Goal: Information Seeking & Learning: Learn about a topic

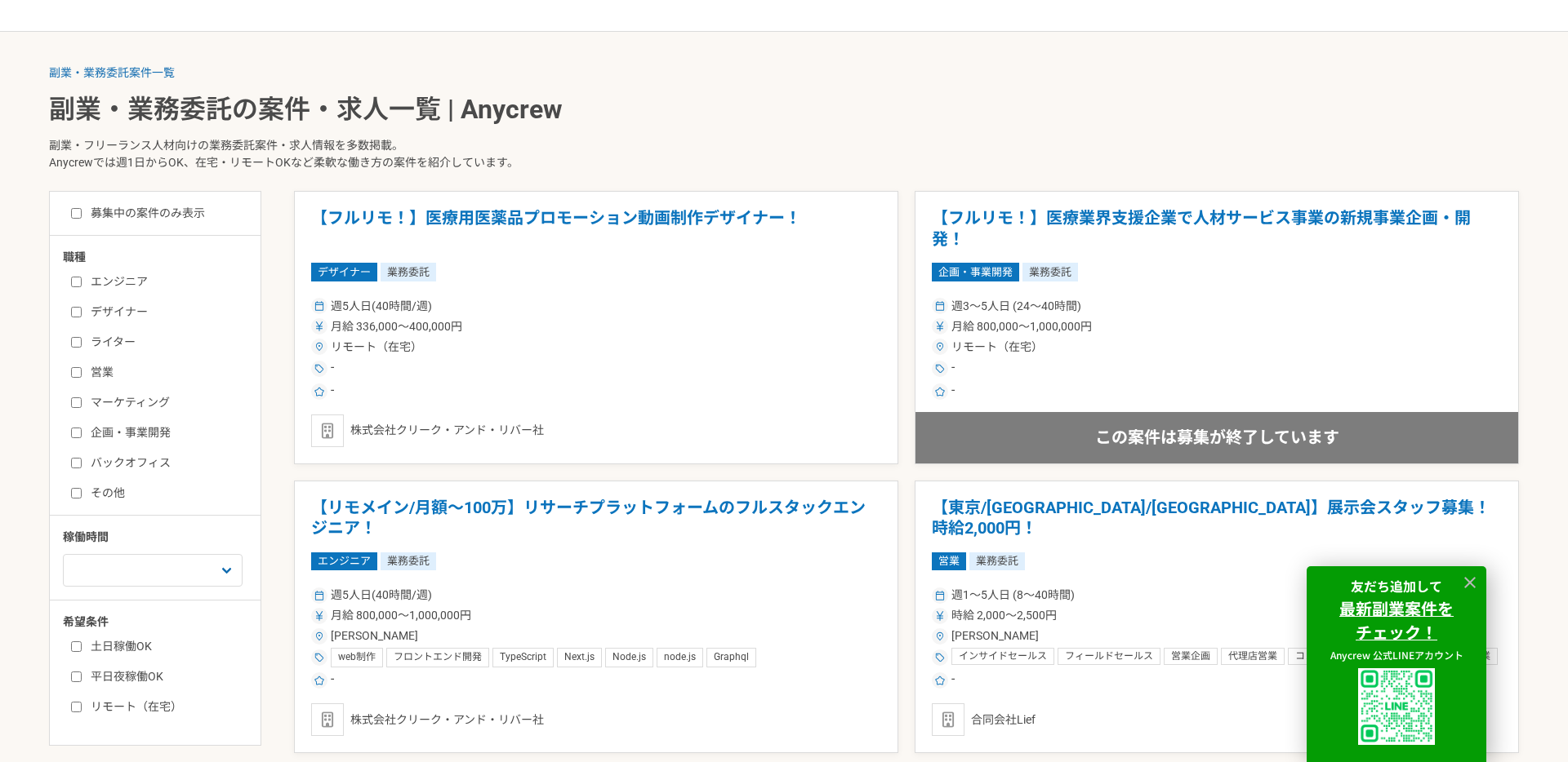
scroll to position [340, 0]
click at [164, 568] on select "週1人日（8時間）以下 週2人日（16時間）以下 週3人日（24時間）以下 週4人日（32時間）以下 週5人日（40時間）以下" at bounding box center [153, 570] width 180 height 32
select select "2"
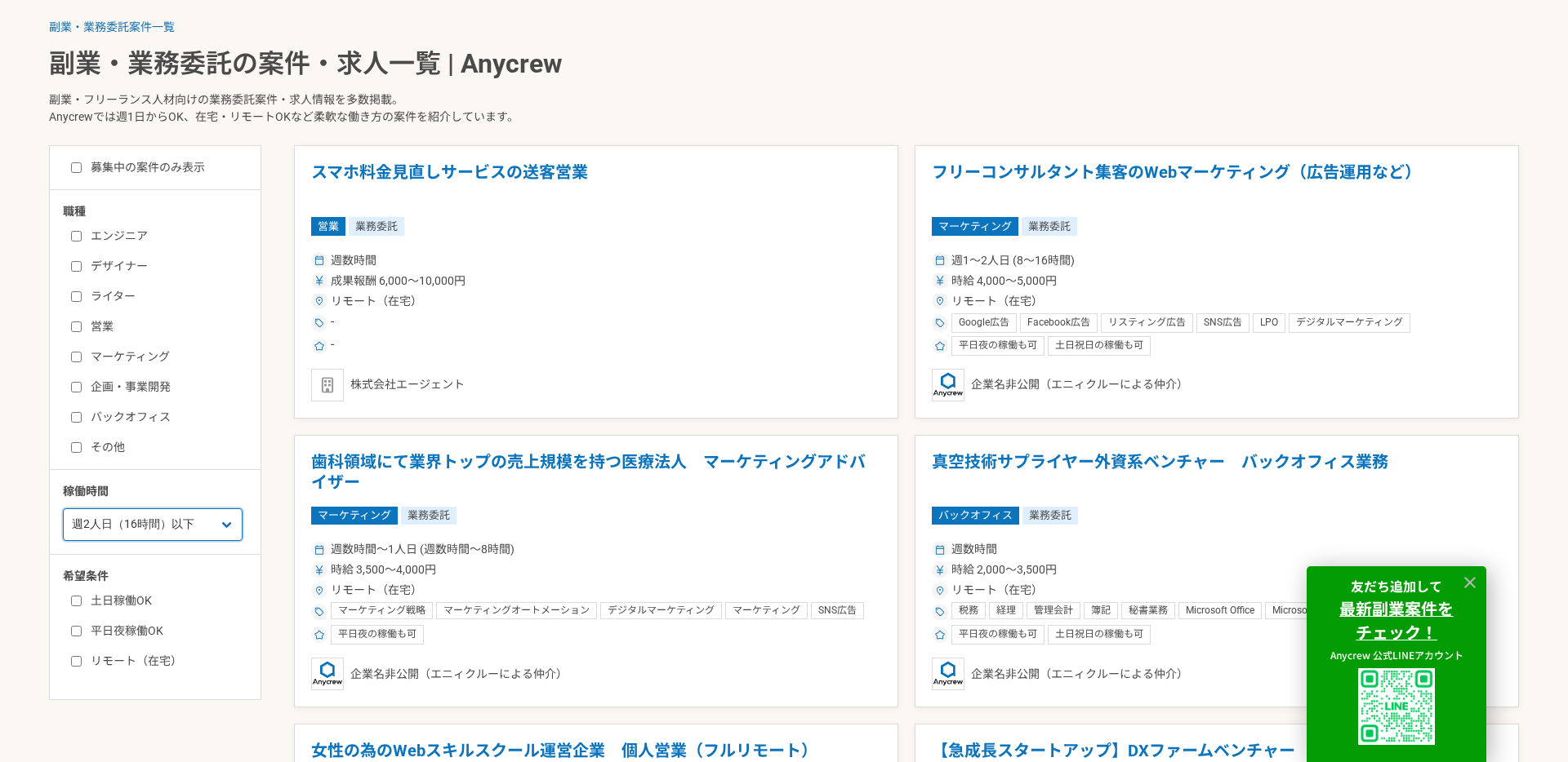
scroll to position [381, 0]
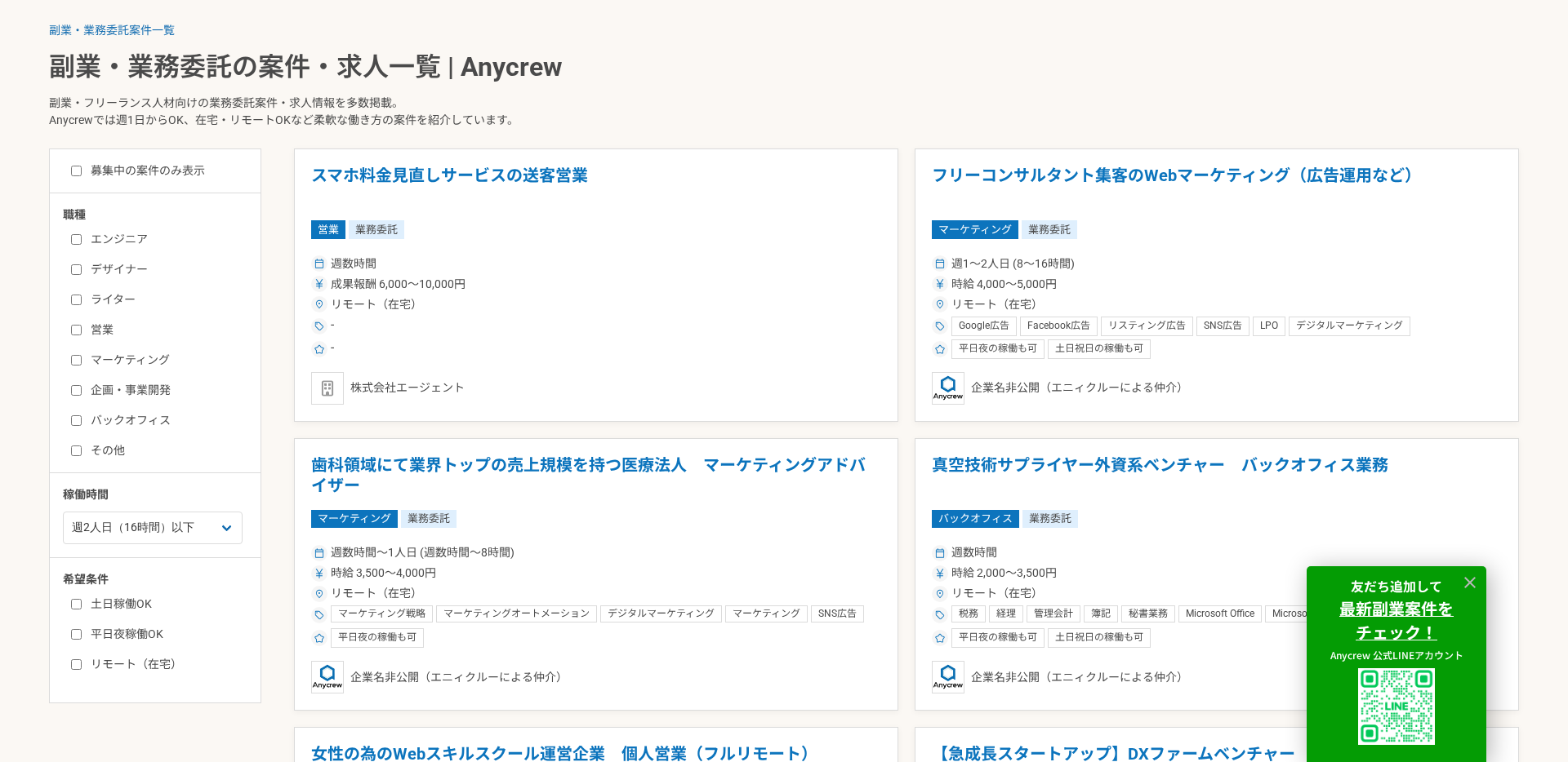
click at [744, 119] on p "副業・フリーランス人材向けの業務委託案件・求人情報を多数掲載。 Anycrewでは週1日からOK、在宅・リモートOKなど柔軟な働き方の案件を紹介しています。" at bounding box center [784, 115] width 1470 height 66
click at [1090, 173] on h1 "フリーコンサルタント集客のWebマーケティング（広告運用など）" at bounding box center [1217, 186] width 570 height 41
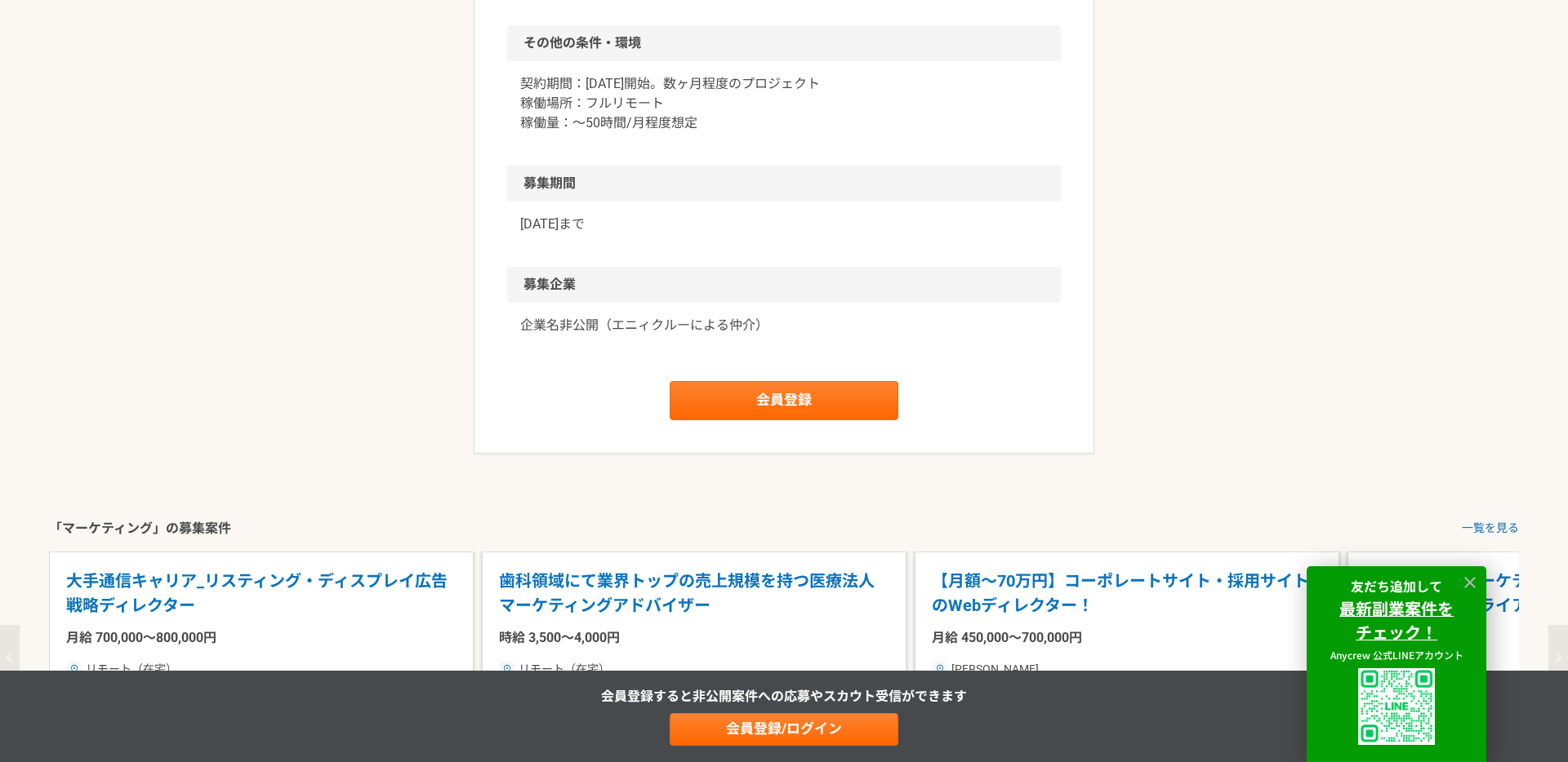
scroll to position [1155, 0]
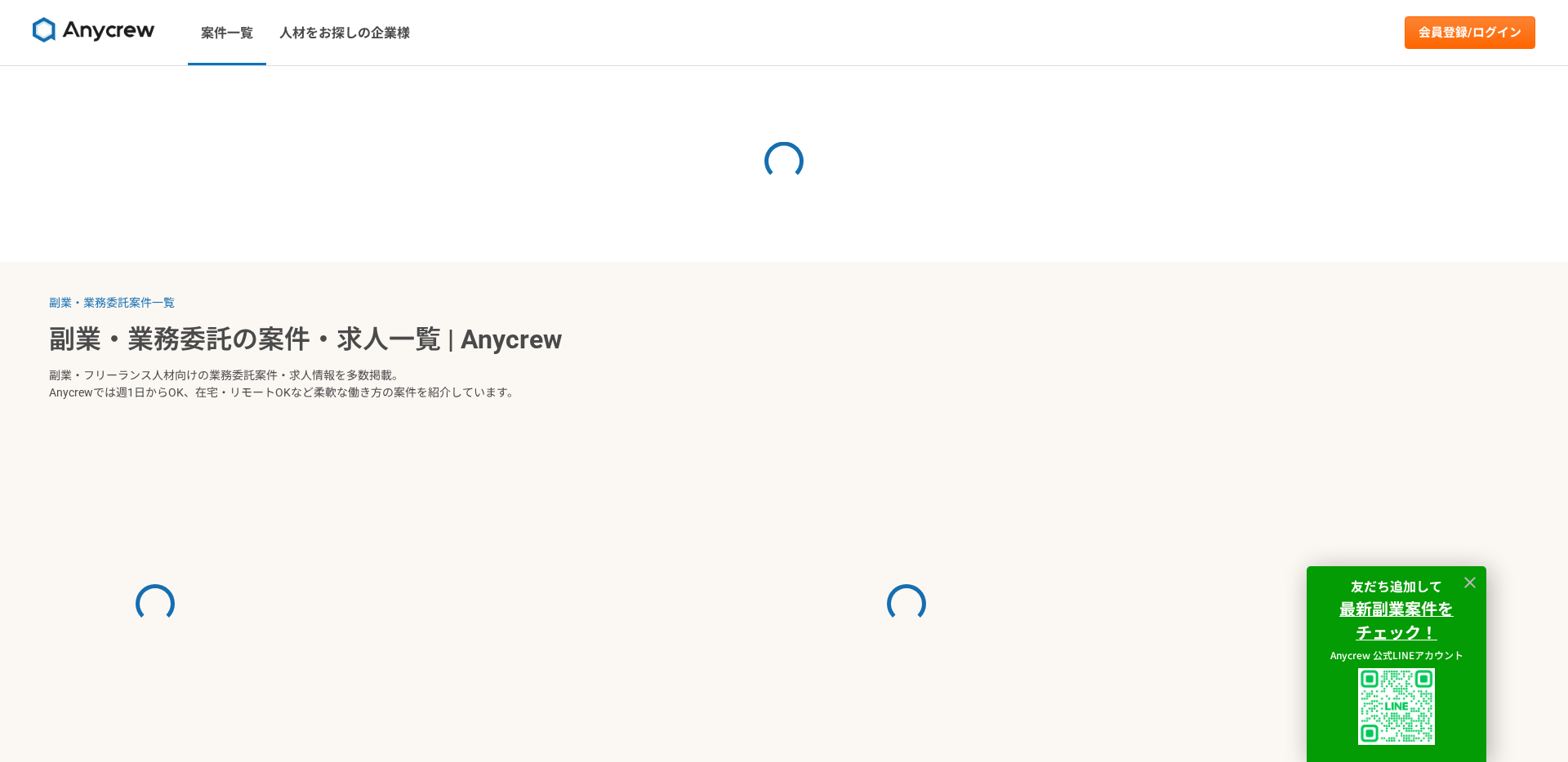
select select "2"
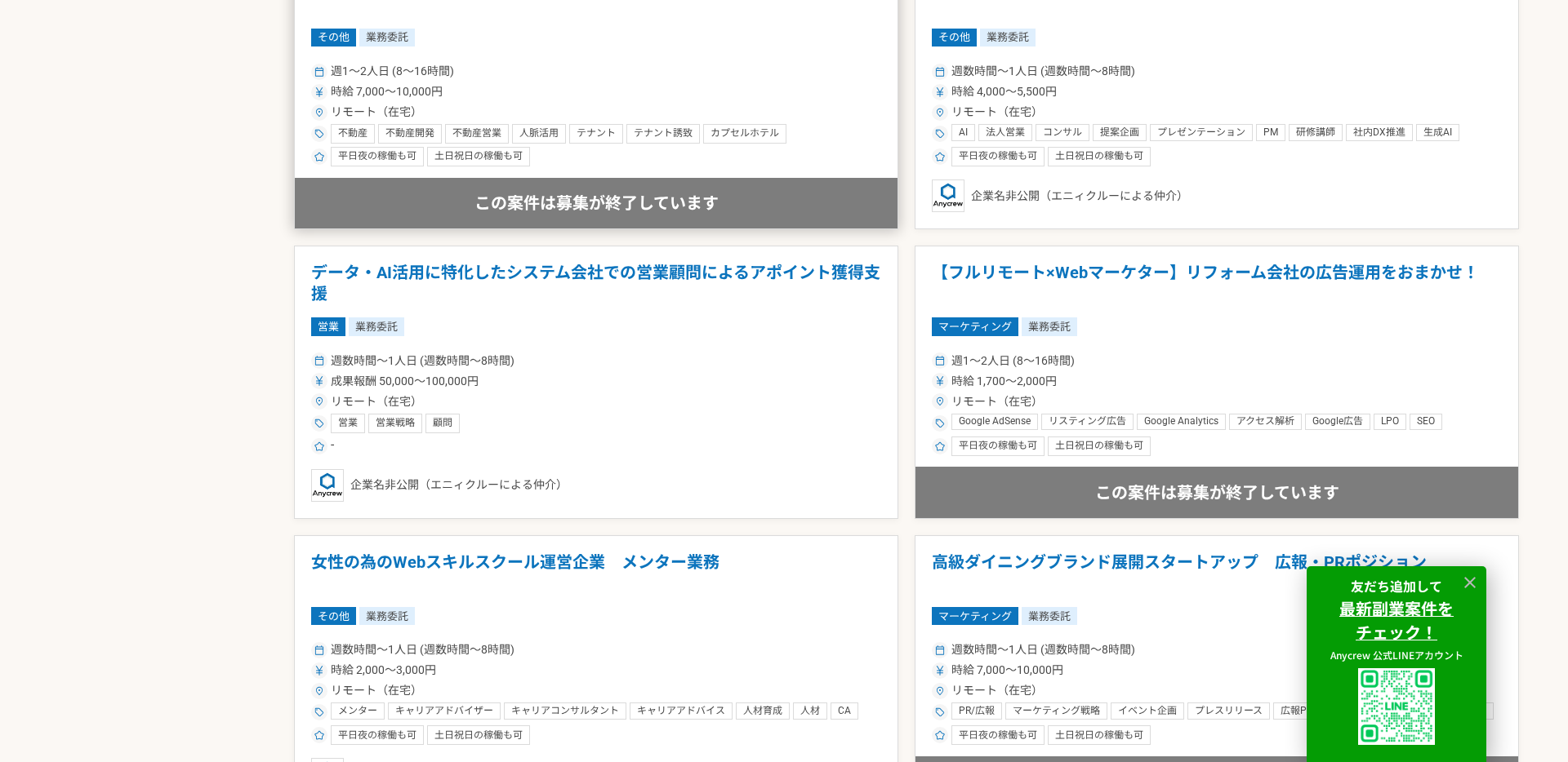
scroll to position [2496, 0]
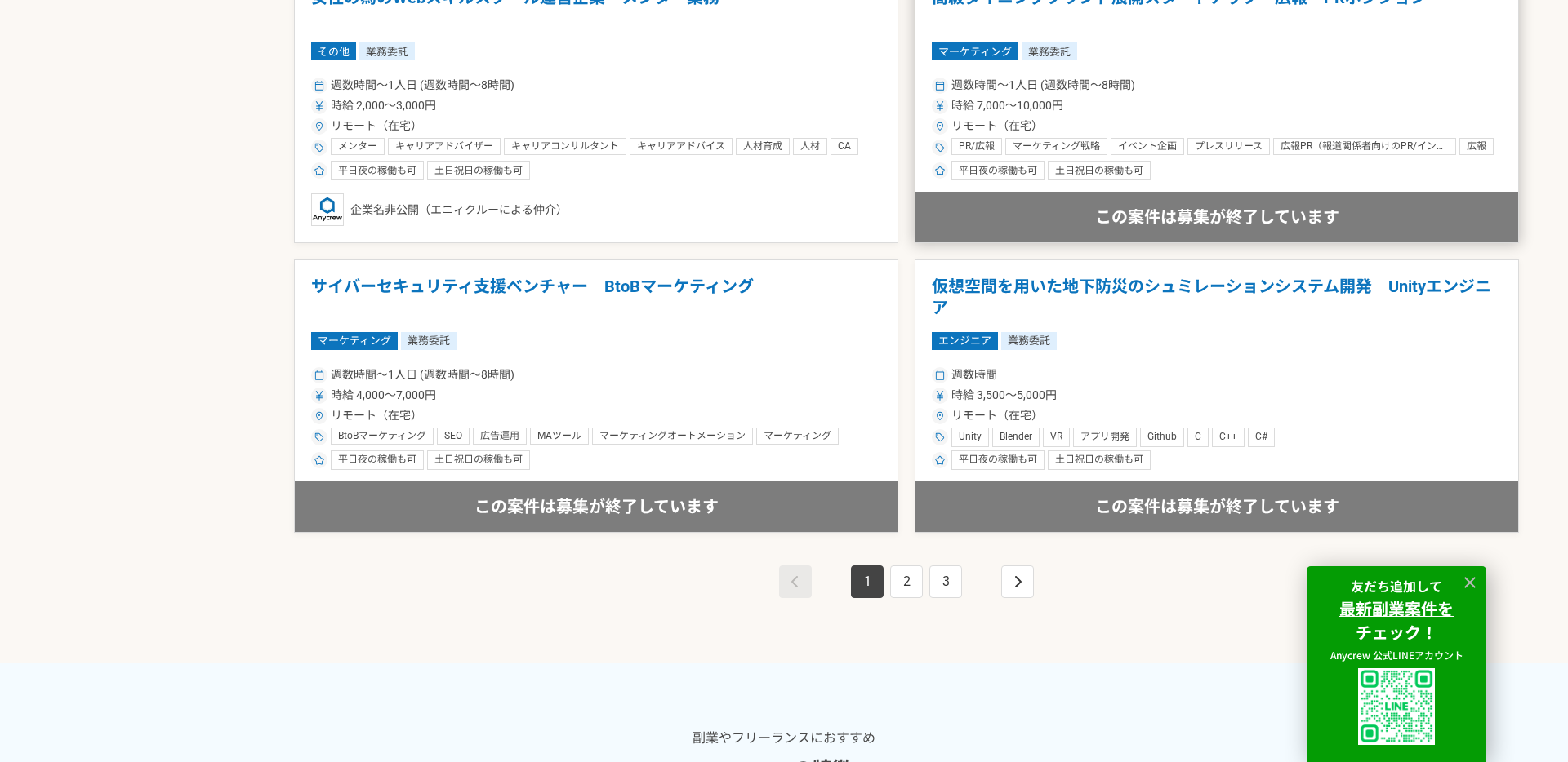
scroll to position [2877, 0]
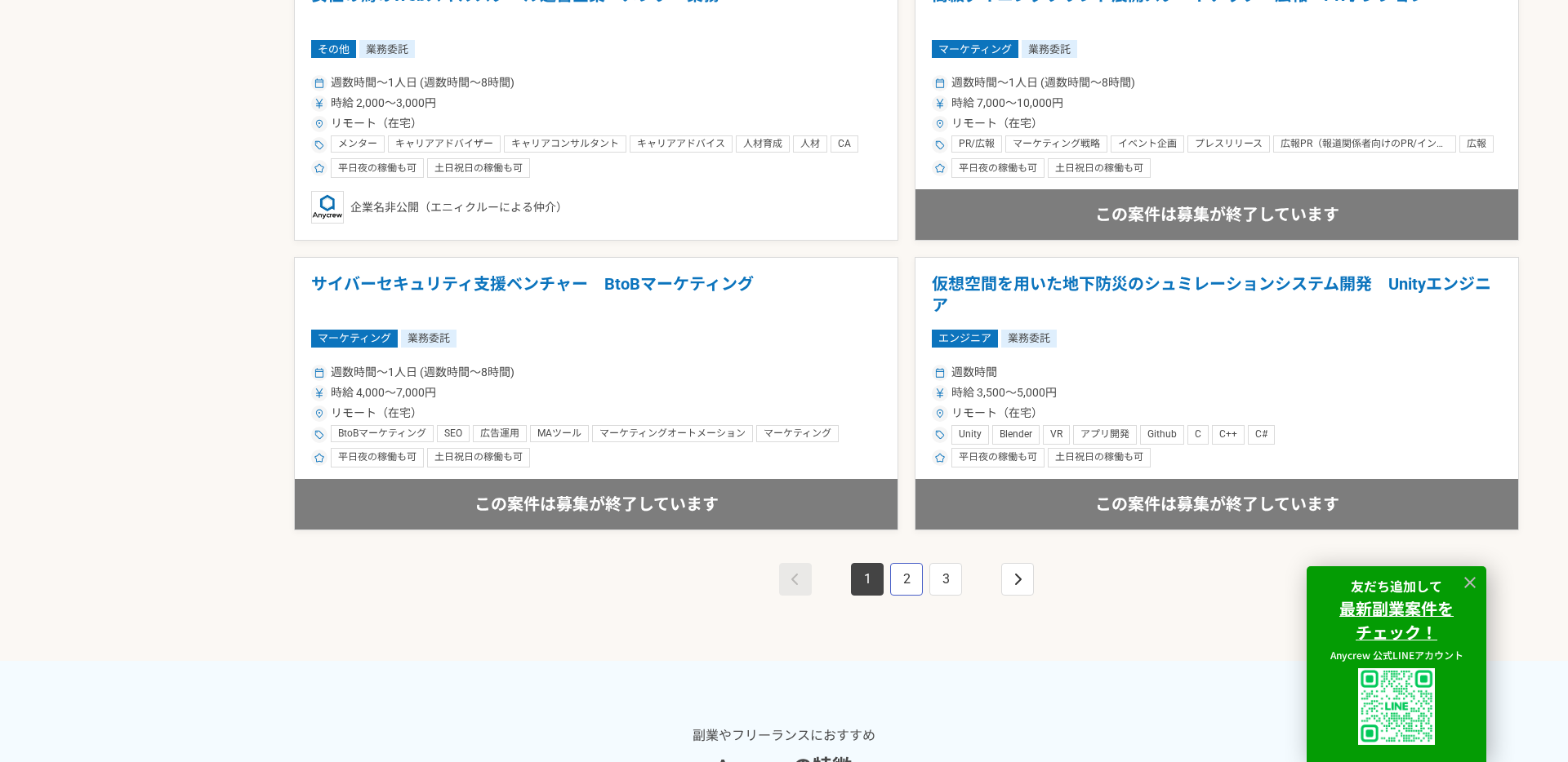
click at [910, 578] on link "2" at bounding box center [906, 580] width 32 height 32
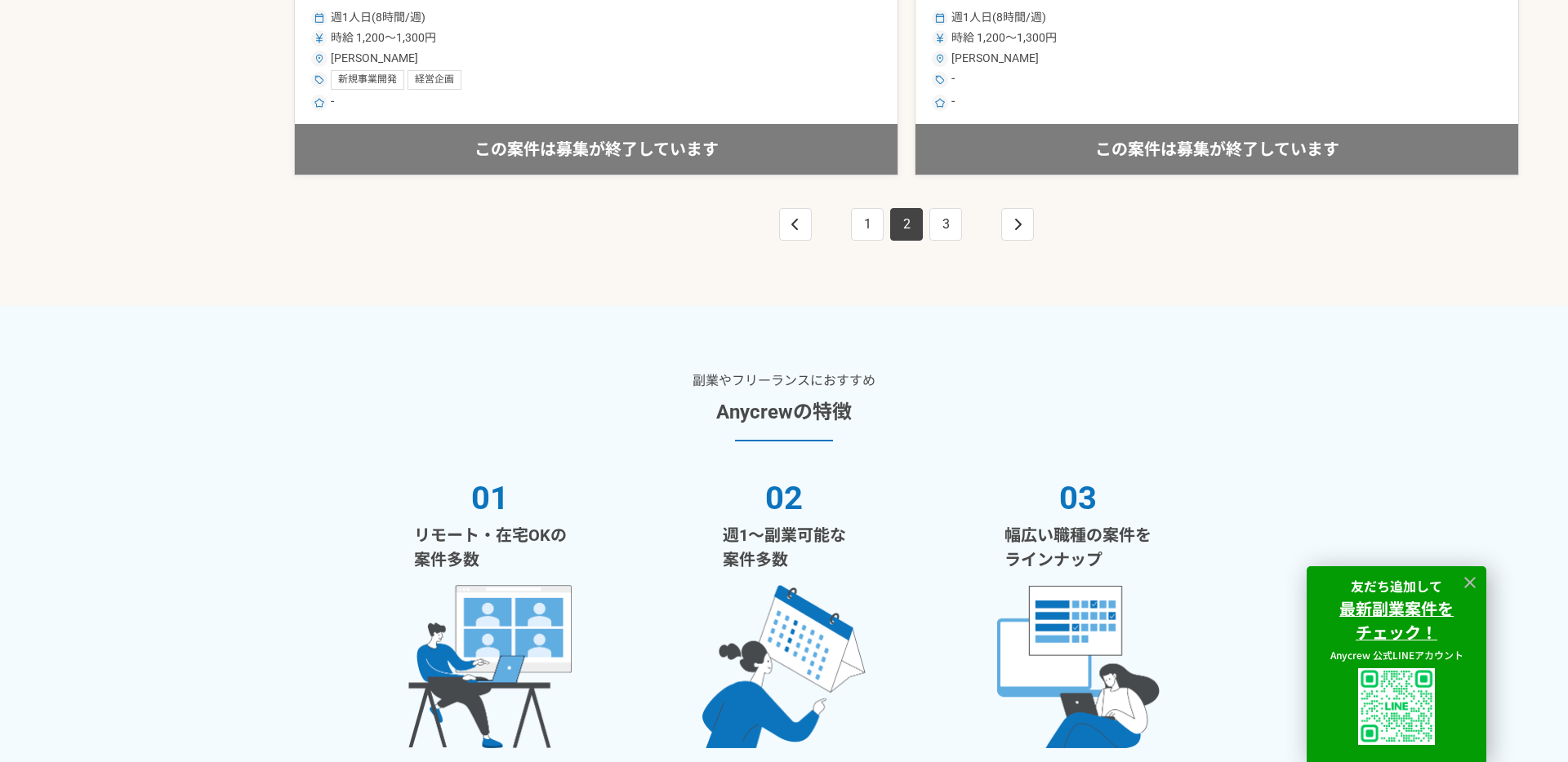
scroll to position [3182, 0]
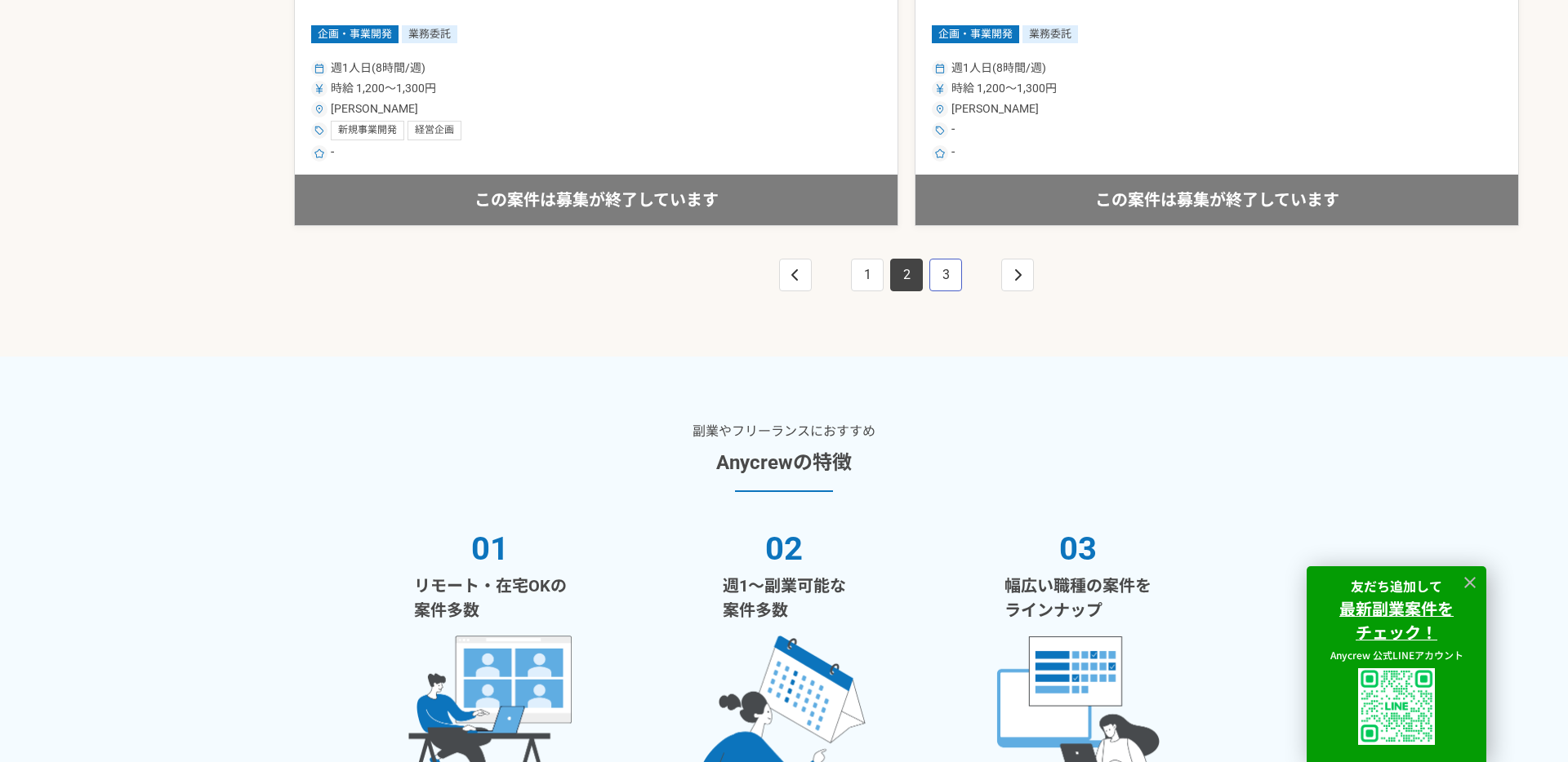
click at [945, 278] on link "3" at bounding box center [946, 275] width 32 height 32
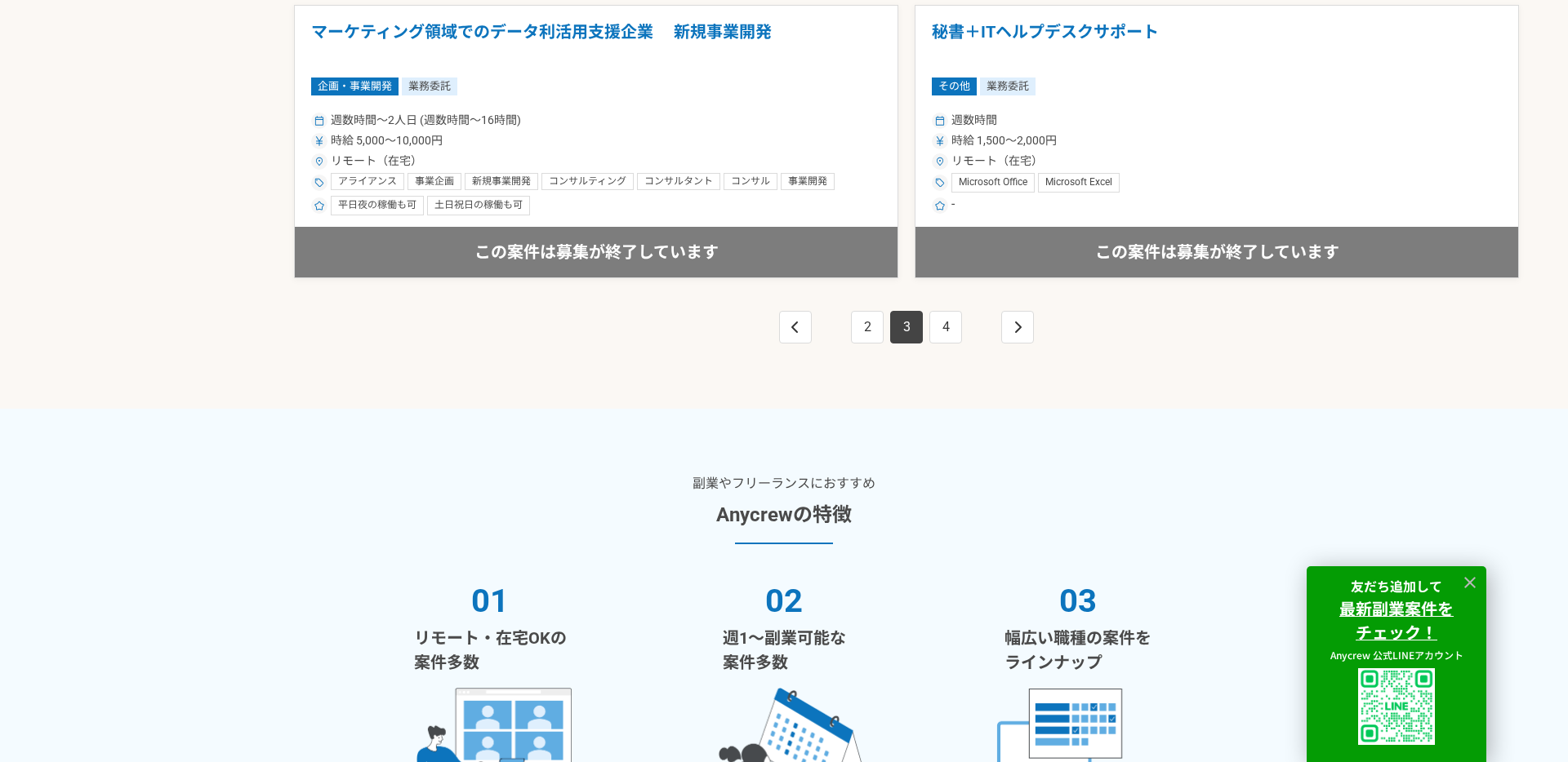
scroll to position [3118, 0]
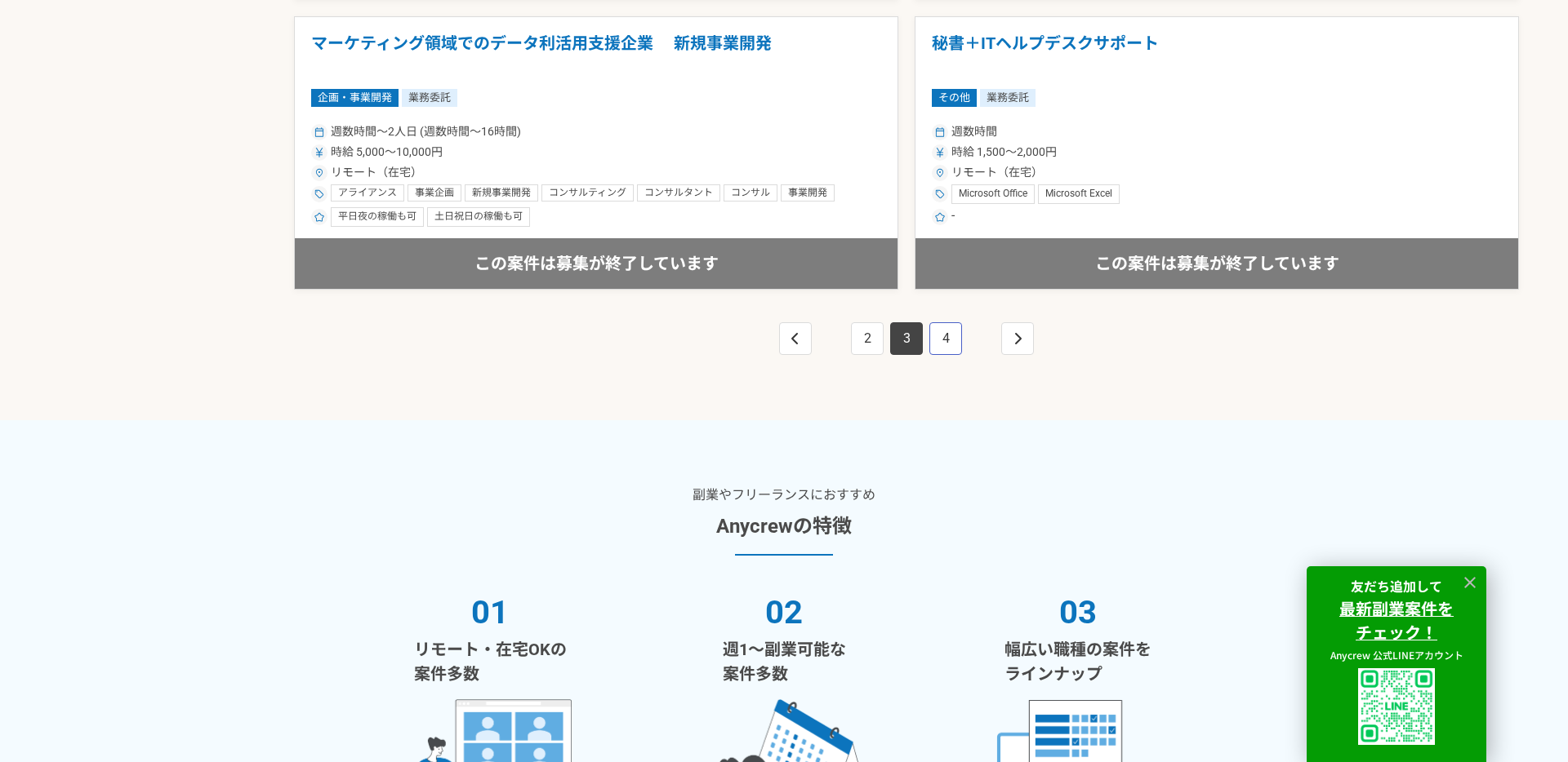
click at [949, 326] on link "4" at bounding box center [946, 339] width 32 height 32
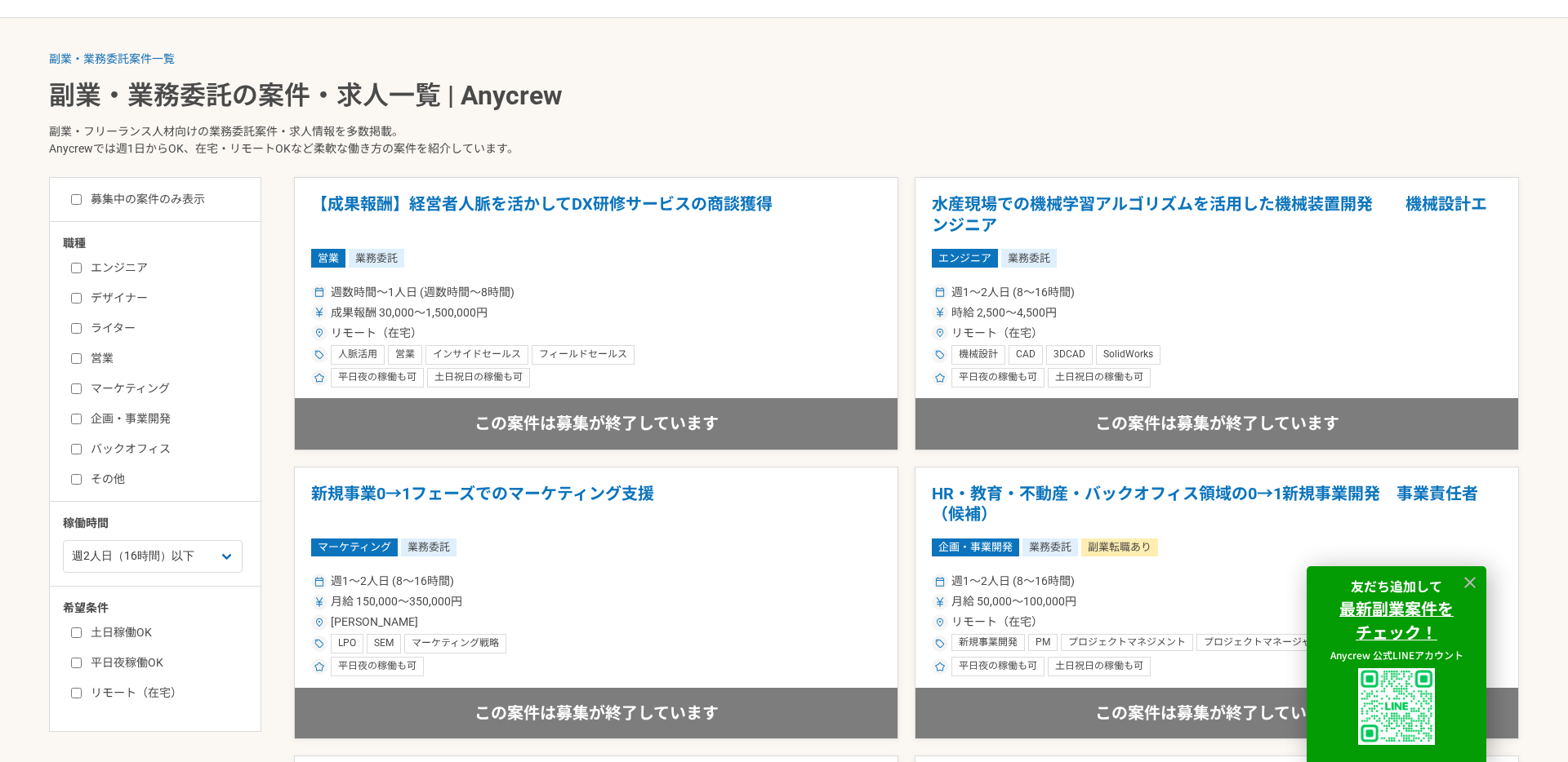
scroll to position [406, 0]
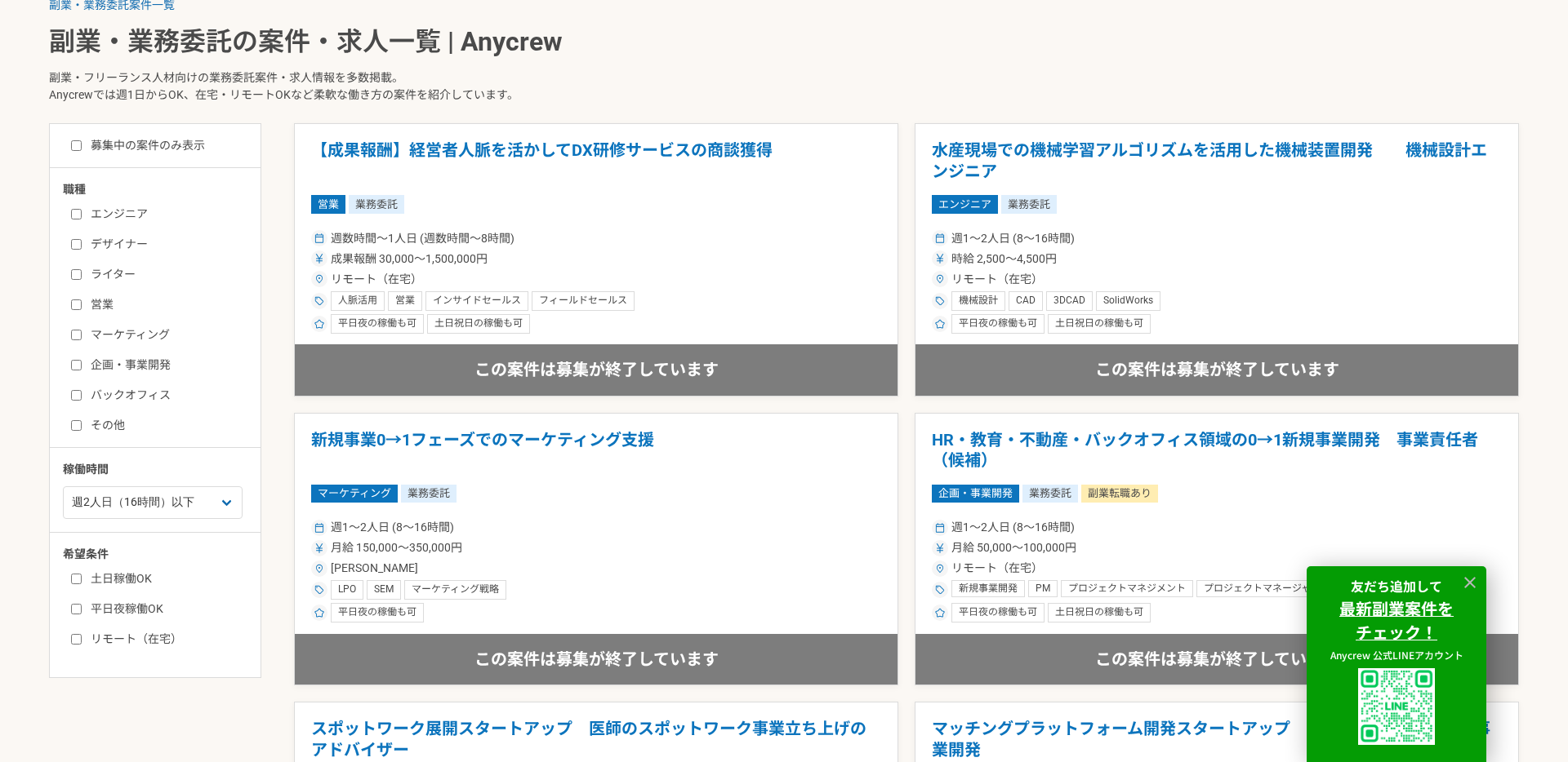
click at [124, 149] on label "募集中の案件のみ表示" at bounding box center [138, 146] width 134 height 17
click at [82, 149] on input "募集中の案件のみ表示" at bounding box center [76, 146] width 11 height 11
checkbox input "true"
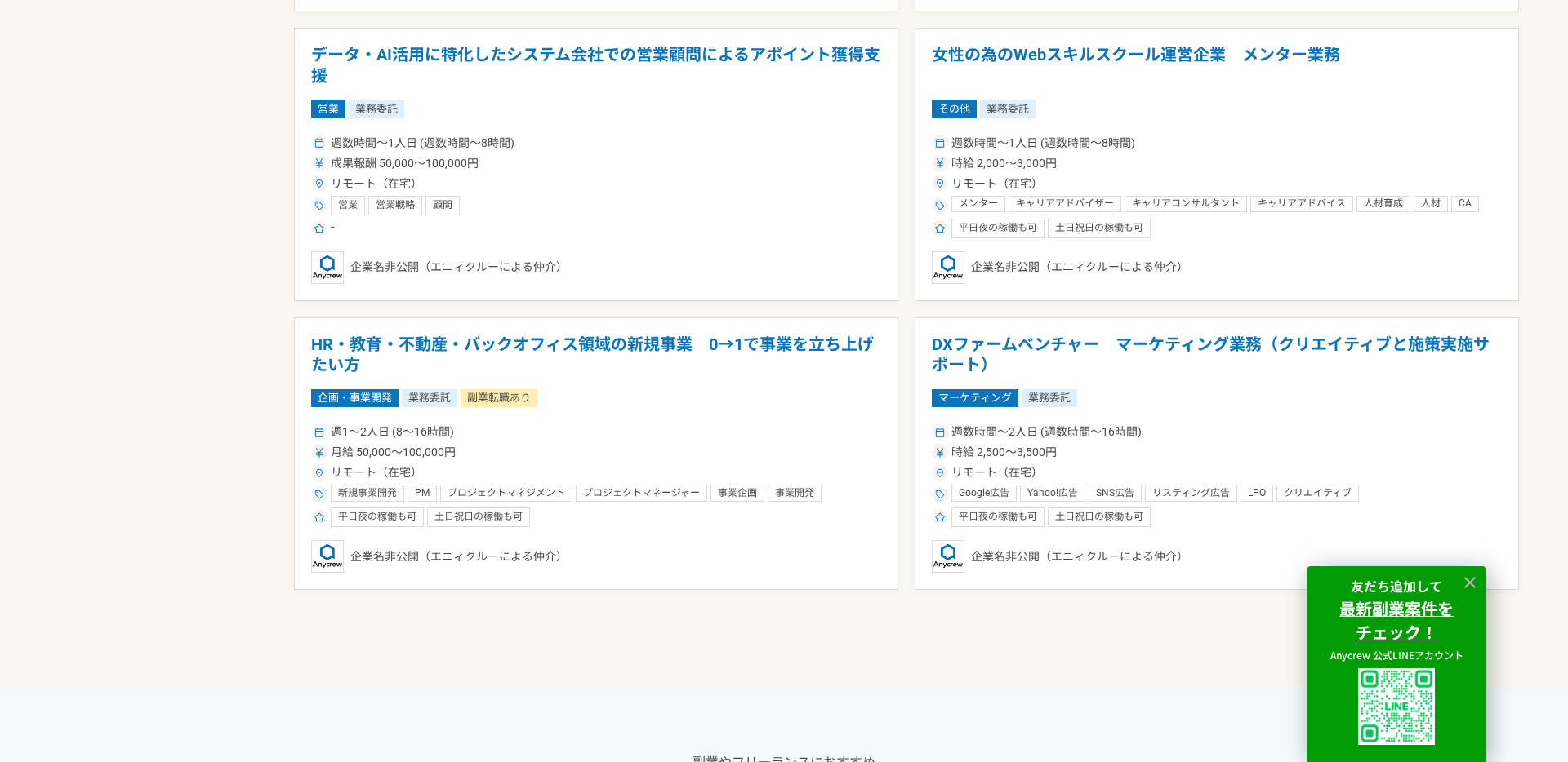
scroll to position [1946, 0]
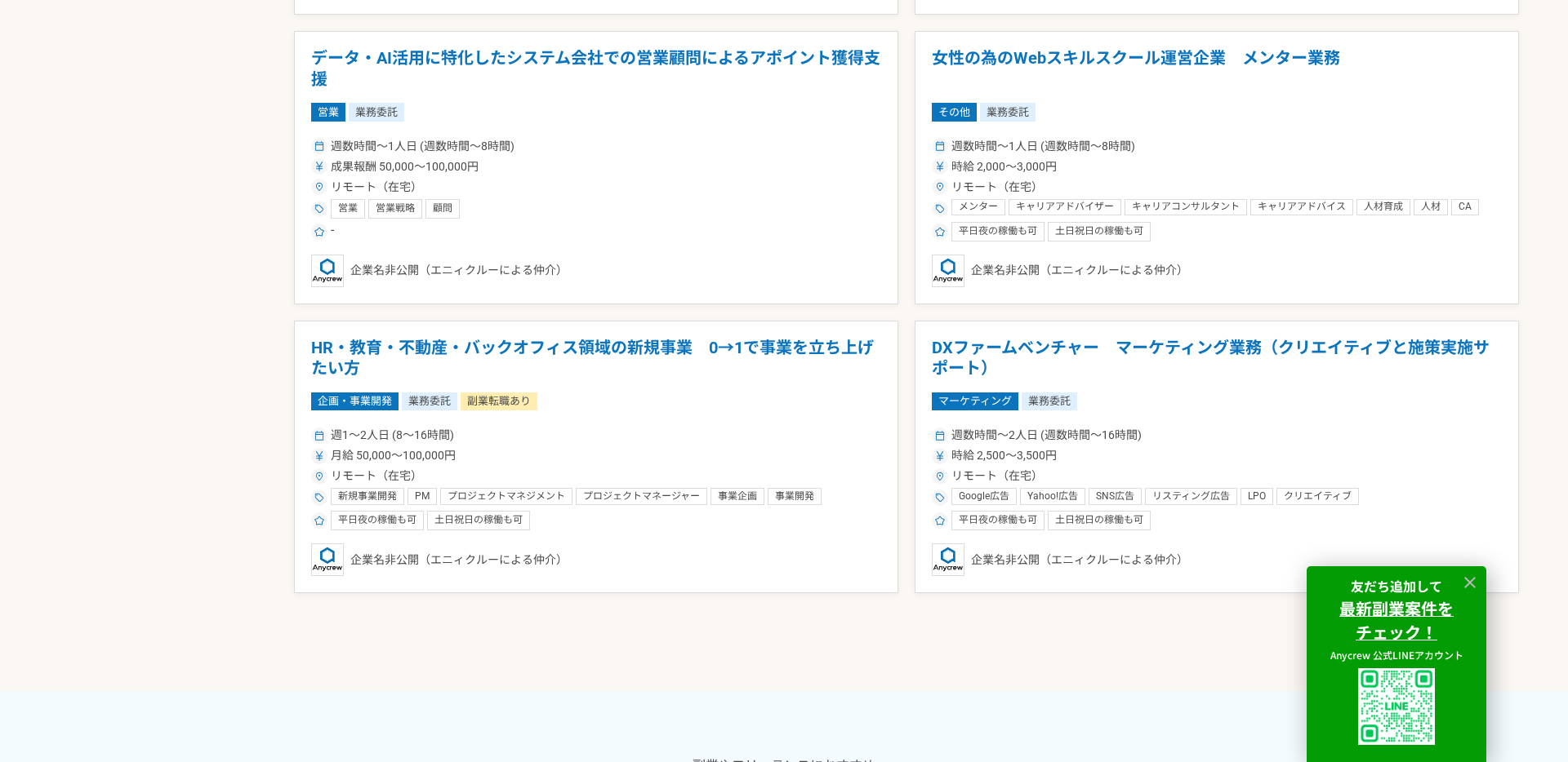
click at [643, 637] on div at bounding box center [906, 642] width 1225 height 98
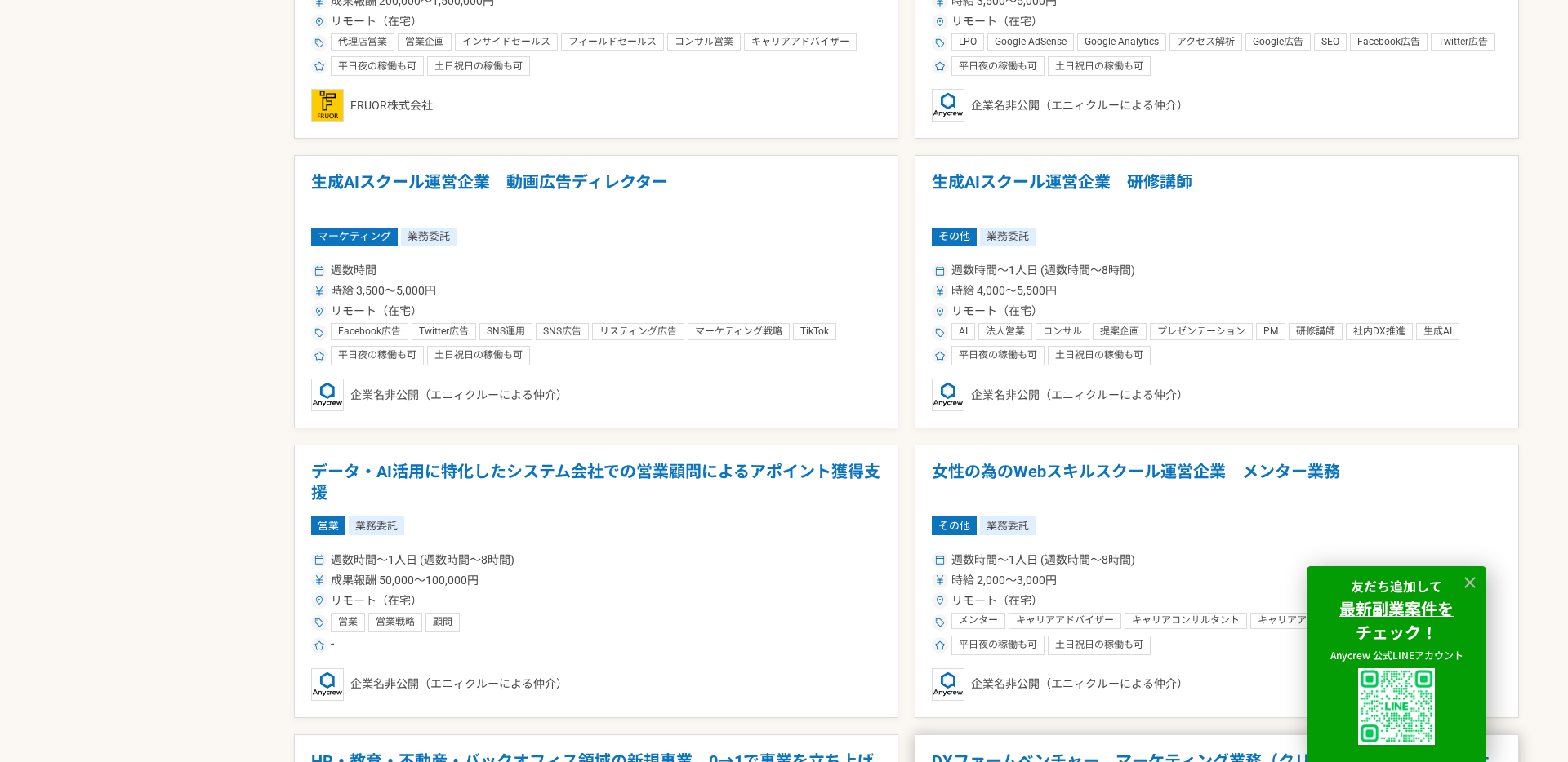
scroll to position [1537, 0]
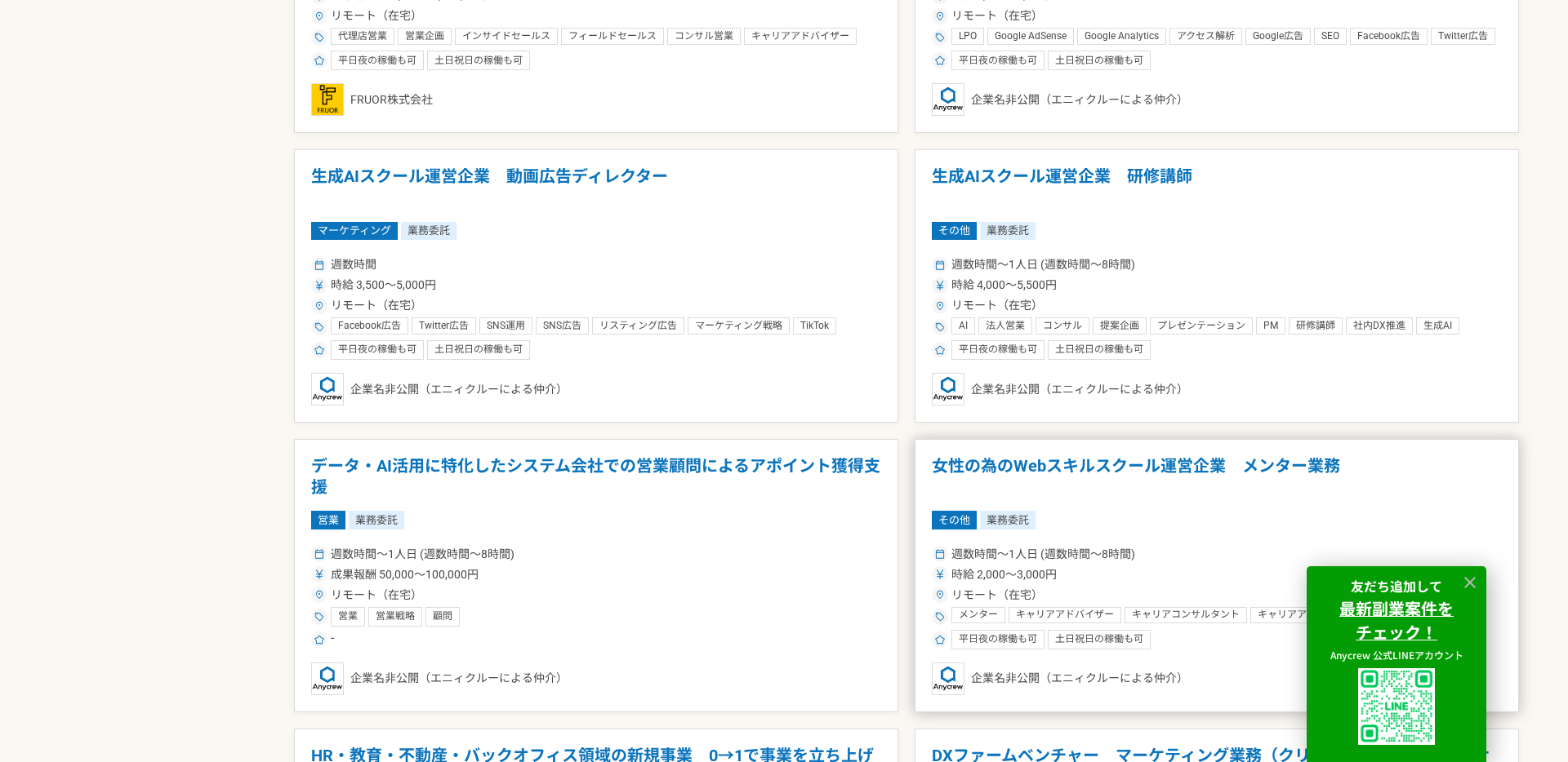
click at [1074, 482] on h1 "女性の為のWebスキルスクール運営企業　メンター業務" at bounding box center [1217, 477] width 570 height 41
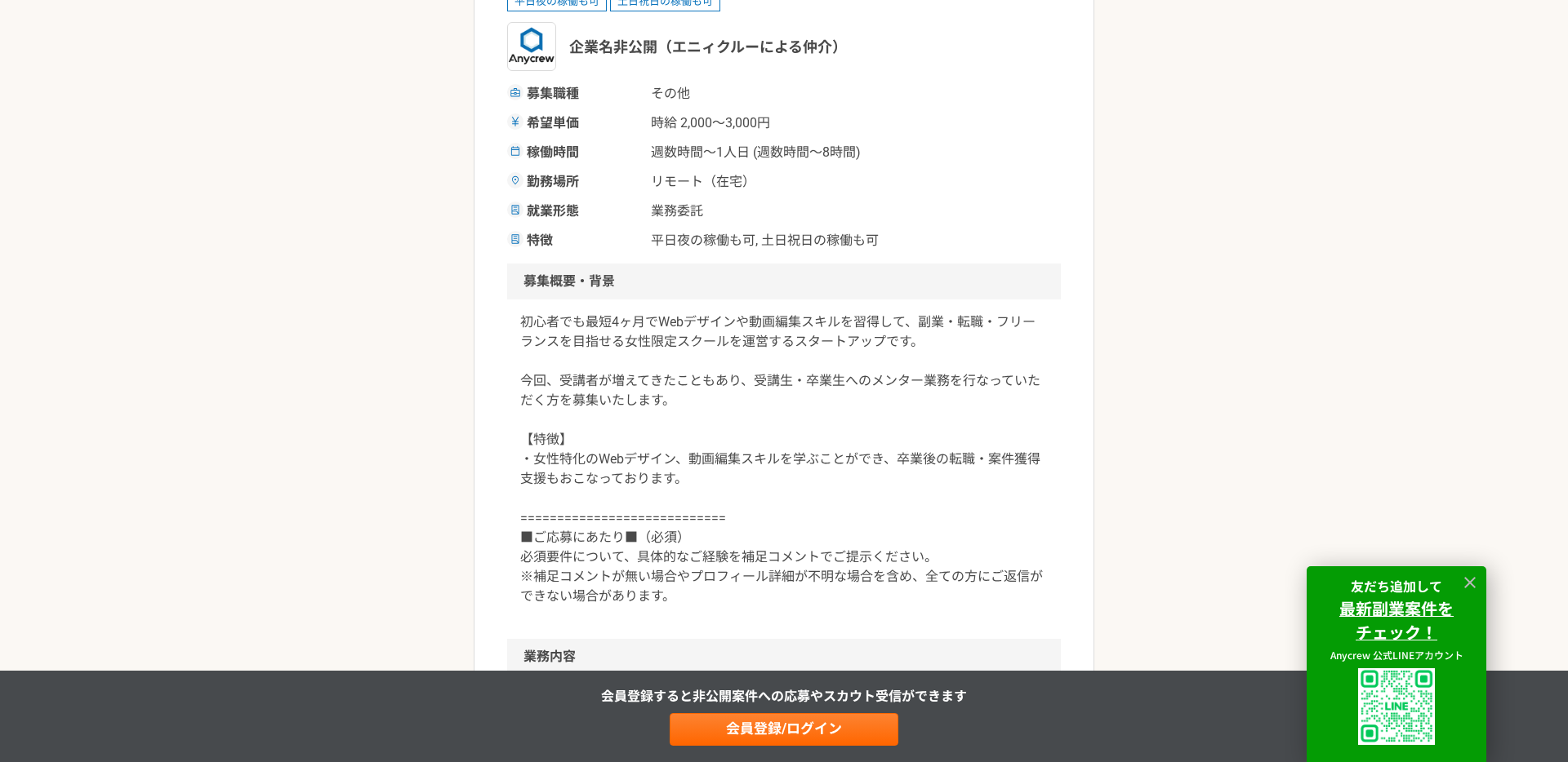
scroll to position [259, 0]
